Goal: Task Accomplishment & Management: Manage account settings

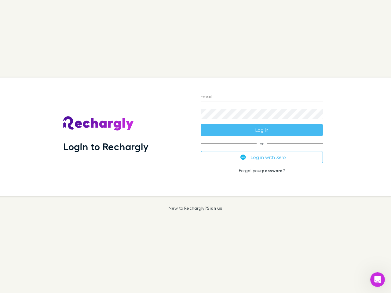
click at [196, 147] on div "Login to Rechargly" at bounding box center [127, 137] width 138 height 119
click at [262, 97] on input "Email" at bounding box center [262, 97] width 122 height 10
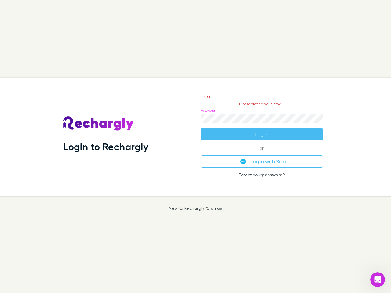
click at [262, 130] on form "Email Please enter a valid email. Password Log in" at bounding box center [262, 113] width 122 height 53
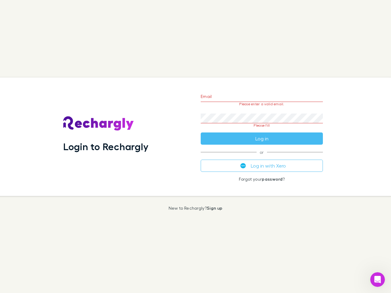
click at [262, 157] on div "Email Please enter a valid email. Password Please fill Log in or Log in with Xe…" at bounding box center [262, 137] width 132 height 119
click at [378, 280] on icon "Open Intercom Messenger" at bounding box center [378, 280] width 10 height 10
